Goal: Task Accomplishment & Management: Use online tool/utility

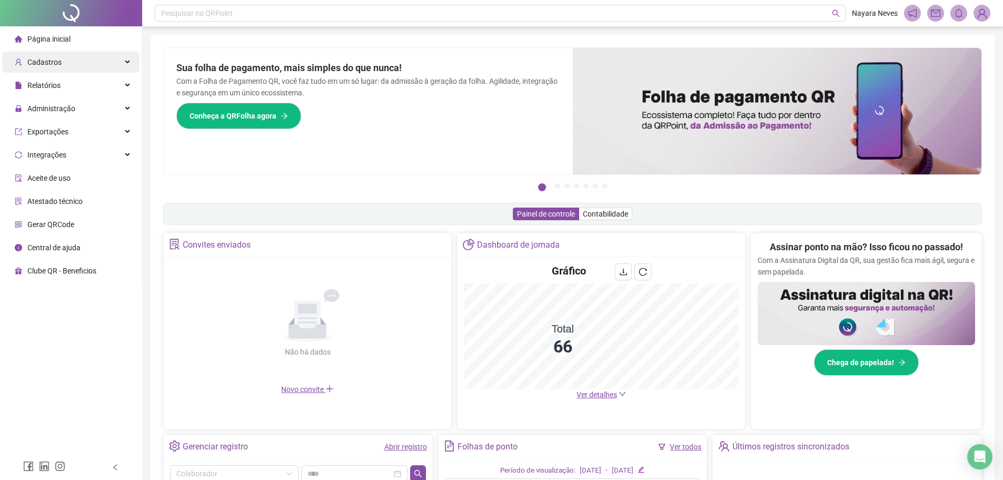
click at [36, 61] on span "Cadastros" at bounding box center [44, 62] width 34 height 8
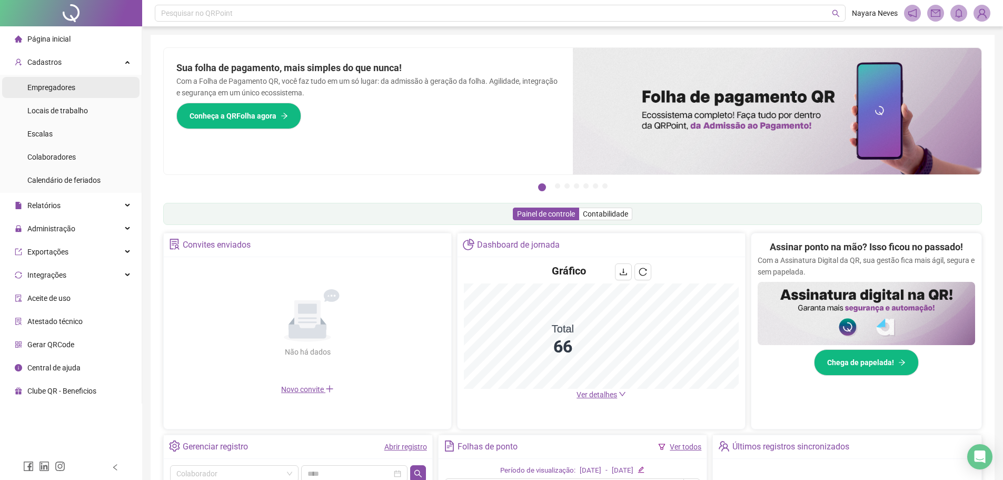
click at [63, 87] on span "Empregadores" at bounding box center [51, 87] width 48 height 8
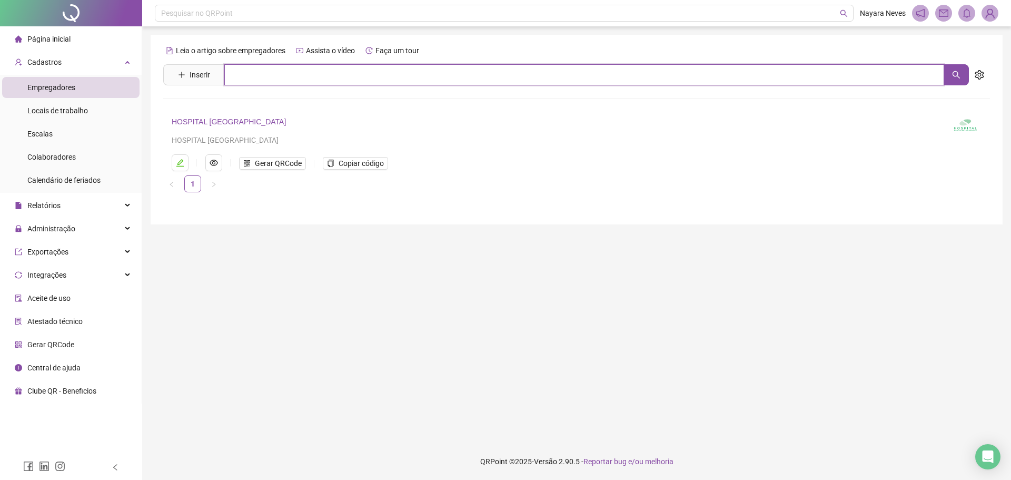
click at [251, 73] on input "text" at bounding box center [584, 74] width 720 height 21
type input "***"
click at [504, 70] on button "button" at bounding box center [956, 74] width 25 height 21
click at [273, 164] on span "Gerar QRCode" at bounding box center [278, 164] width 47 height 12
click at [63, 159] on span "Colaboradores" at bounding box center [51, 157] width 48 height 8
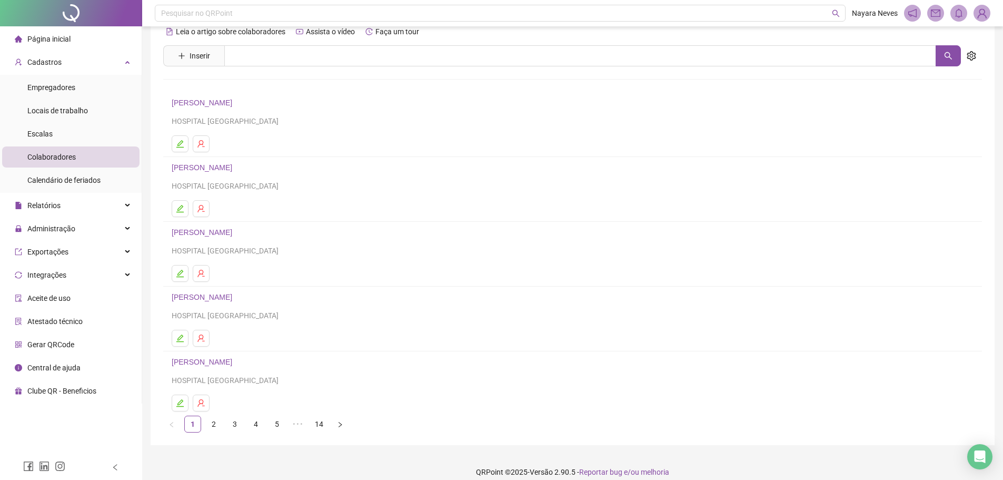
scroll to position [29, 0]
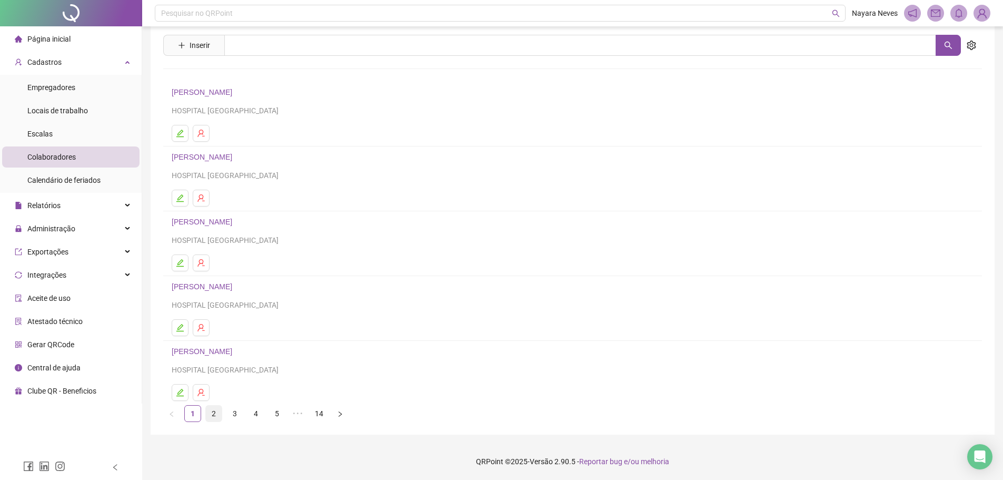
click at [212, 416] on link "2" at bounding box center [214, 414] width 16 height 16
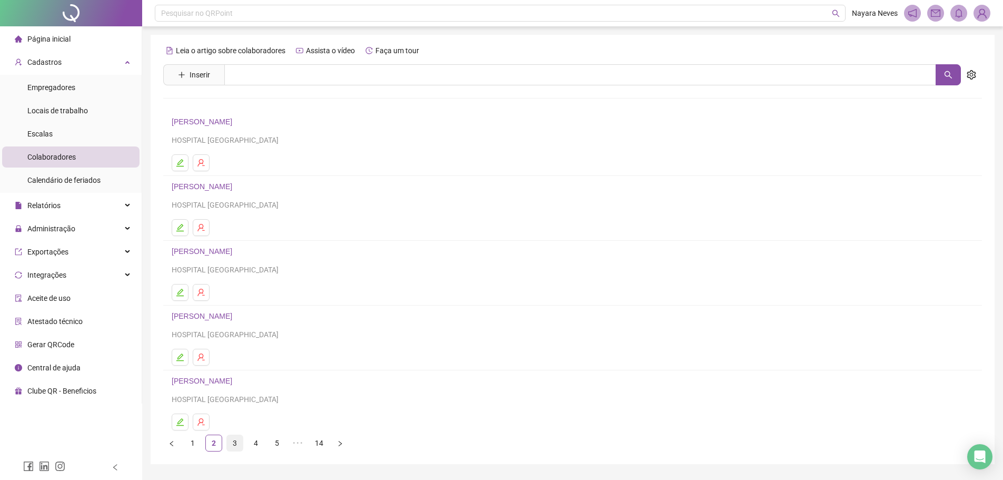
click at [234, 441] on link "3" at bounding box center [235, 443] width 16 height 16
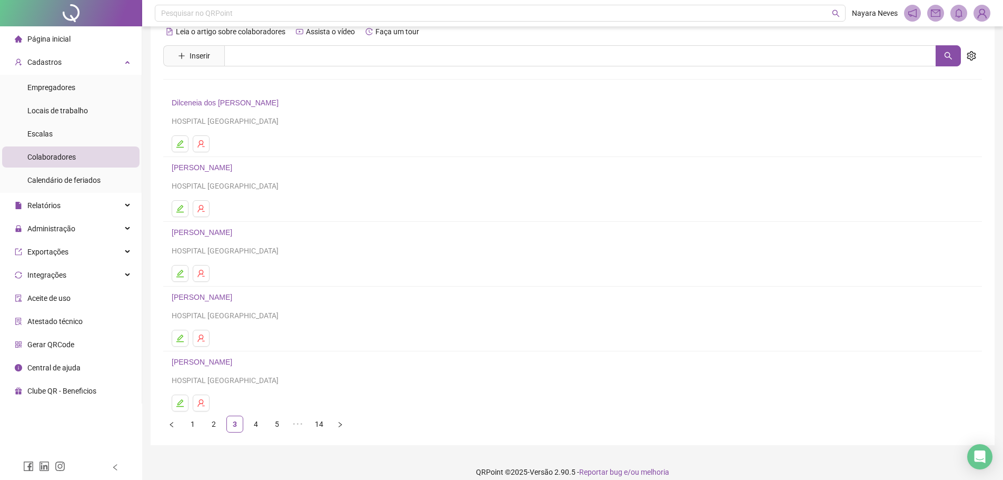
scroll to position [29, 0]
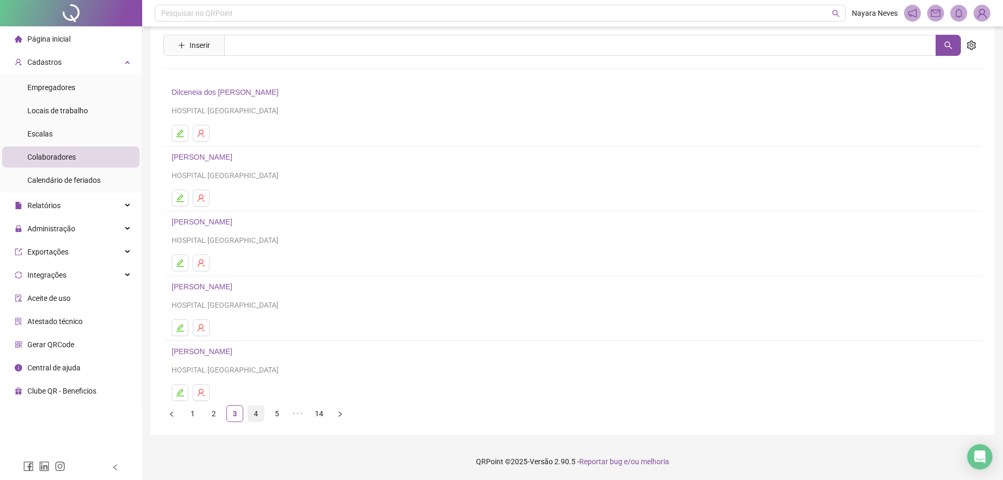
click at [255, 407] on link "4" at bounding box center [256, 414] width 16 height 16
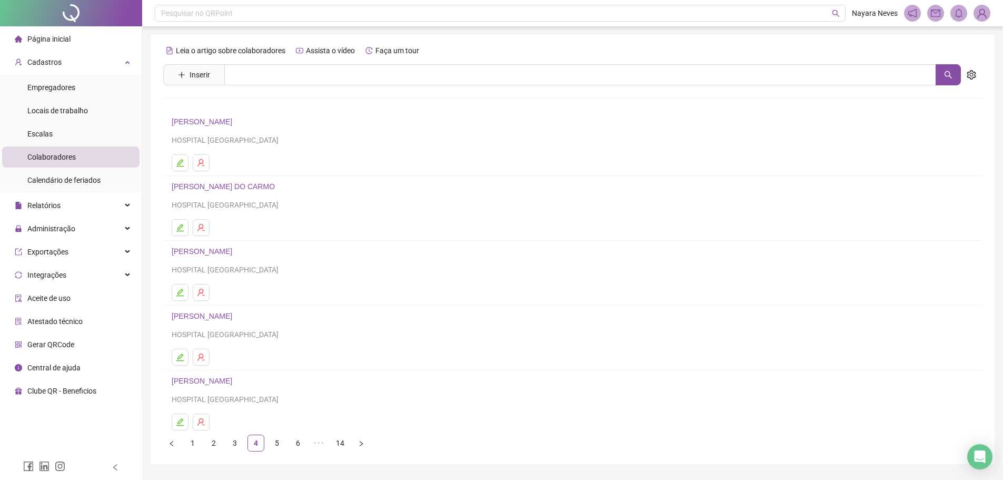
click at [210, 185] on link "[PERSON_NAME] DO CARMO" at bounding box center [225, 186] width 107 height 8
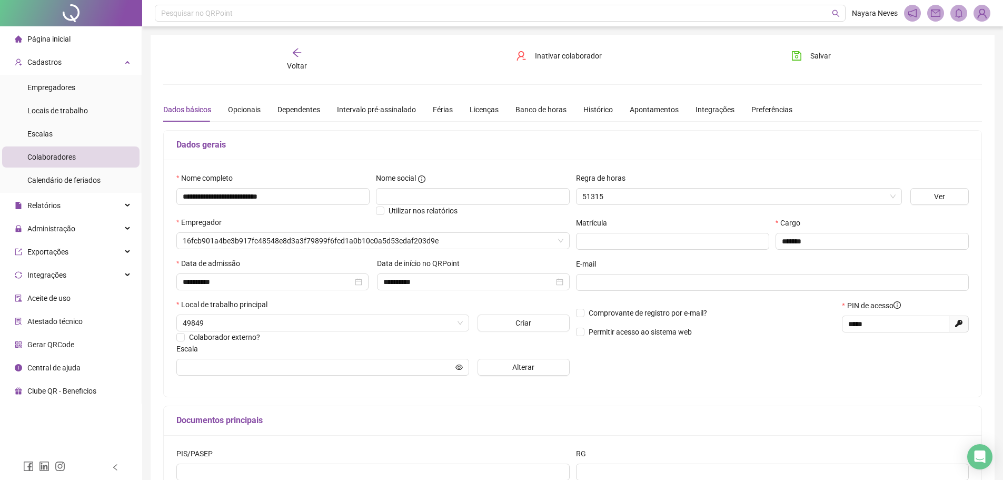
type input "**********"
